Goal: Transaction & Acquisition: Purchase product/service

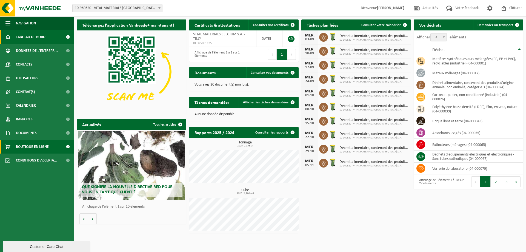
click at [20, 145] on span "Boutique en ligne" at bounding box center [32, 147] width 33 height 14
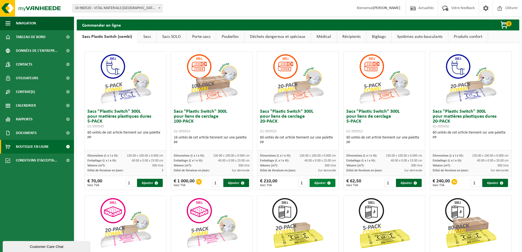
click at [318, 181] on button "Ajouter" at bounding box center [323, 183] width 26 height 8
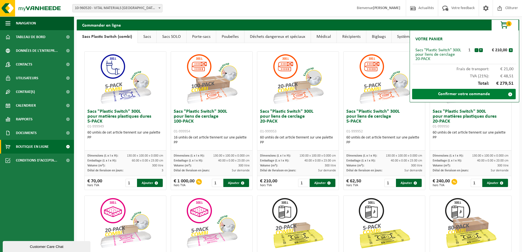
click at [459, 95] on link "Confirmer votre commande" at bounding box center [464, 94] width 104 height 10
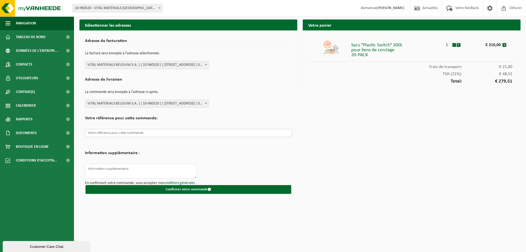
click at [117, 133] on input "text" at bounding box center [188, 133] width 207 height 8
click at [103, 138] on p at bounding box center [188, 133] width 207 height 14
click at [103, 135] on input "text" at bounding box center [188, 133] width 207 height 8
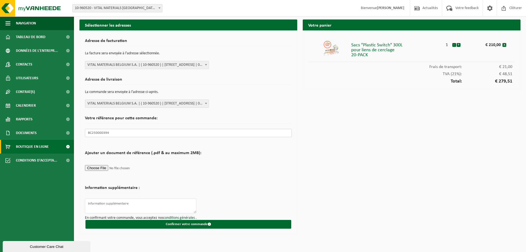
type input "BC250000394"
click at [234, 155] on form "Adresse de facturation La facture sera envoyée à l'adresse sélectionnée. VITAL …" at bounding box center [188, 132] width 207 height 193
click at [368, 61] on li "Sacs "Plastic Switch" 300L pour liens de cerclage 20-PACK 1 - + € 210,00 x" at bounding box center [411, 49] width 207 height 26
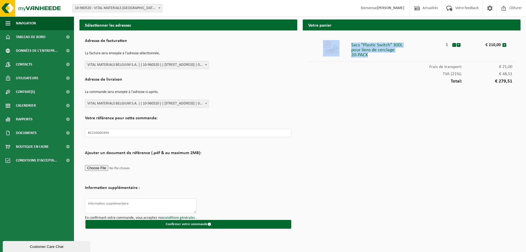
drag, startPoint x: 370, startPoint y: 55, endPoint x: 349, endPoint y: 44, distance: 23.9
click at [349, 44] on li "Sacs "Plastic Switch" 300L pour liens de cerclage 20-PACK 1 - + € 210,00 x" at bounding box center [411, 49] width 207 height 26
copy li "Sacs "Plastic Switch" 300L pour liens de cerclage 20-PACK"
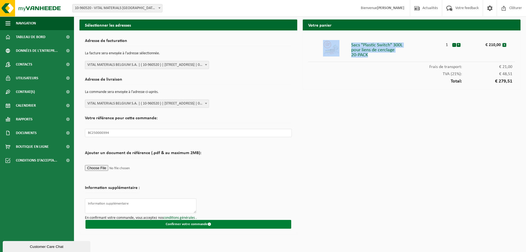
click at [201, 225] on button "Confirmer votre commande" at bounding box center [188, 224] width 206 height 9
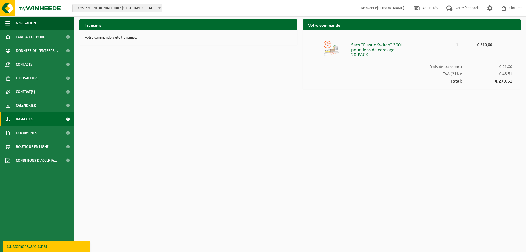
click at [25, 122] on span "Rapports" at bounding box center [24, 119] width 17 height 14
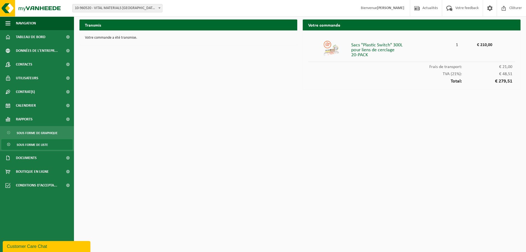
click at [22, 143] on span "Sous forme de liste" at bounding box center [32, 144] width 31 height 10
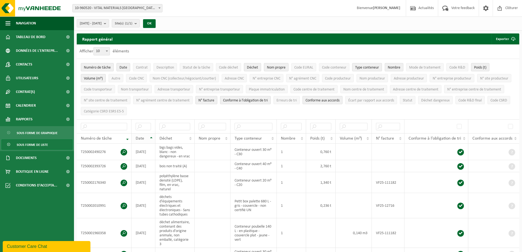
click at [152, 135] on th "Date" at bounding box center [144, 138] width 24 height 10
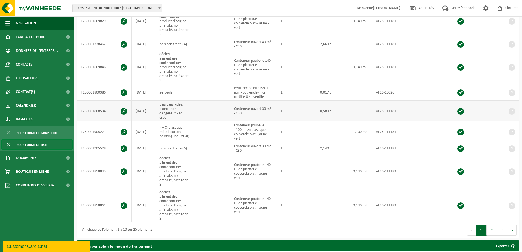
scroll to position [219, 0]
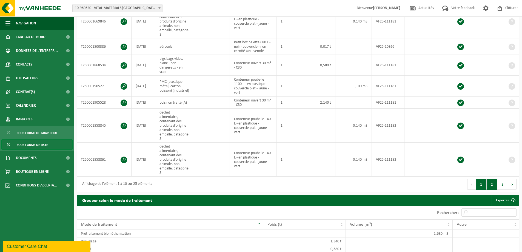
click at [494, 179] on button "2" at bounding box center [492, 184] width 11 height 11
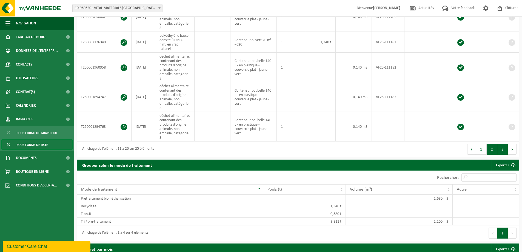
click at [501, 155] on button "3" at bounding box center [502, 149] width 11 height 11
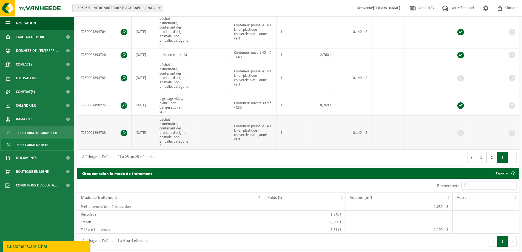
scroll to position [110, 0]
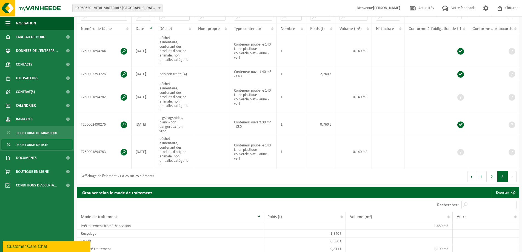
click at [509, 171] on button "Suivant" at bounding box center [512, 176] width 8 height 11
click at [472, 171] on button "Précédent" at bounding box center [471, 176] width 9 height 11
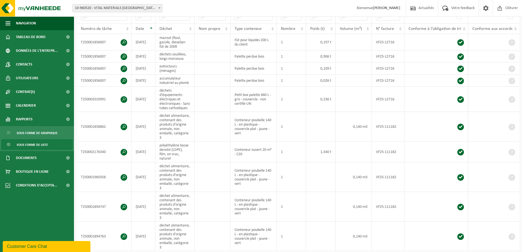
scroll to position [245, 0]
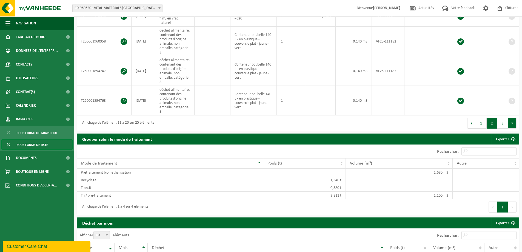
click at [509, 126] on button "Suivant" at bounding box center [512, 123] width 8 height 11
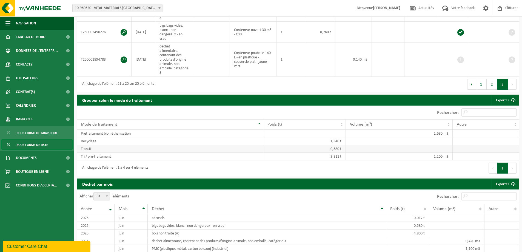
scroll to position [108, 0]
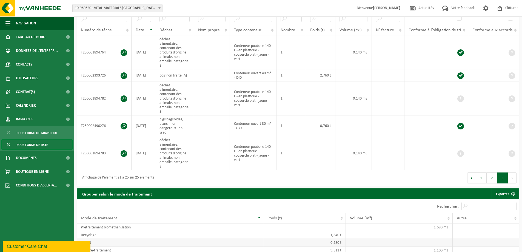
click at [127, 173] on div "Affichage de l'élément 21 à 25 sur 25 éléments" at bounding box center [116, 178] width 75 height 10
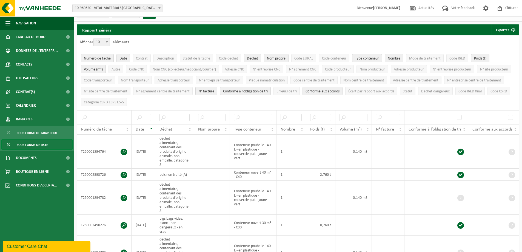
scroll to position [0, 0]
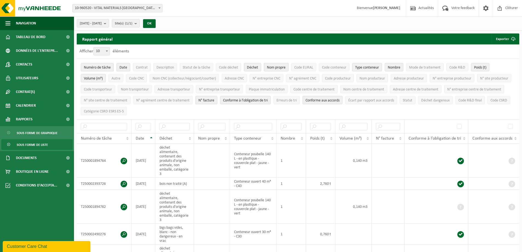
click at [267, 69] on span "Nom propre" at bounding box center [276, 67] width 19 height 4
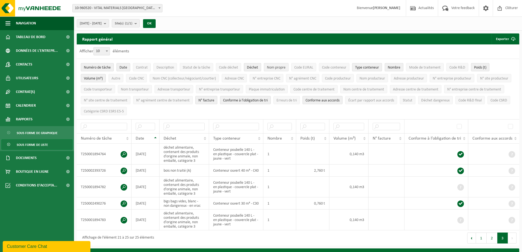
click at [267, 69] on span "Nom propre" at bounding box center [276, 67] width 19 height 4
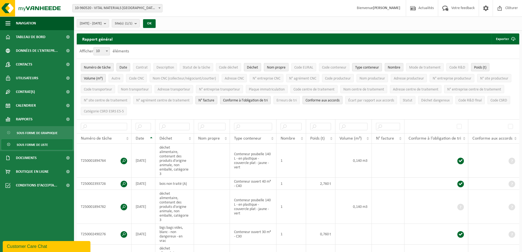
click at [267, 69] on span "Nom propre" at bounding box center [276, 67] width 19 height 4
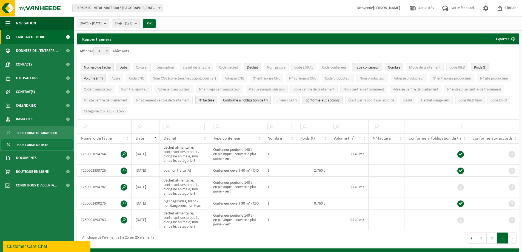
click at [38, 40] on span "Tableau de bord" at bounding box center [31, 37] width 30 height 14
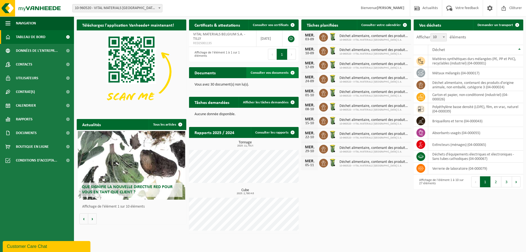
click at [267, 71] on span "Consulter vos documents" at bounding box center [270, 73] width 38 height 4
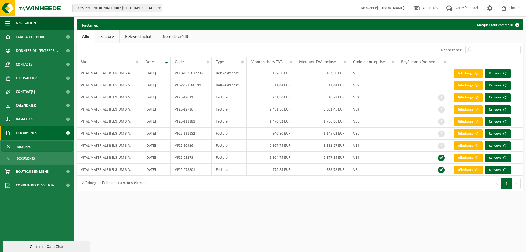
click at [139, 37] on link "Relevé d'achat" at bounding box center [138, 36] width 37 height 13
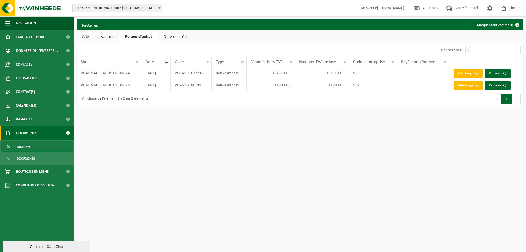
click at [179, 36] on link "Note de crédit" at bounding box center [176, 36] width 36 height 13
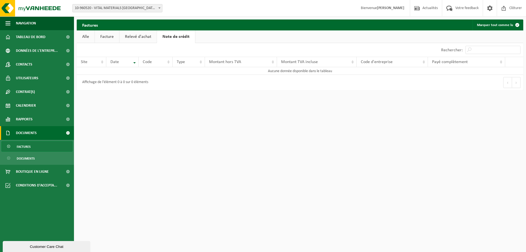
click at [148, 36] on link "Relevé d'achat" at bounding box center [137, 36] width 37 height 13
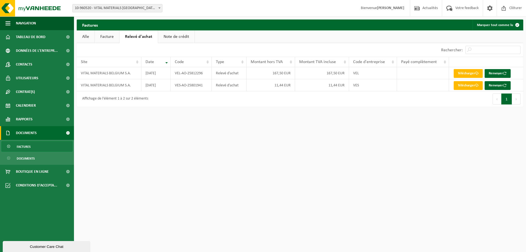
click at [111, 38] on link "Facture" at bounding box center [107, 36] width 24 height 13
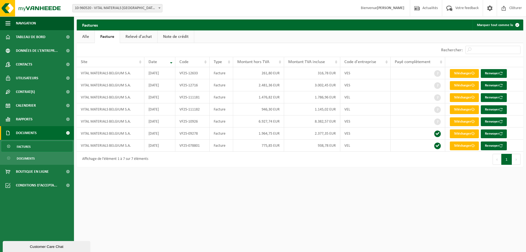
click at [90, 37] on link "Alle" at bounding box center [86, 36] width 18 height 13
